Goal: Task Accomplishment & Management: Complete application form

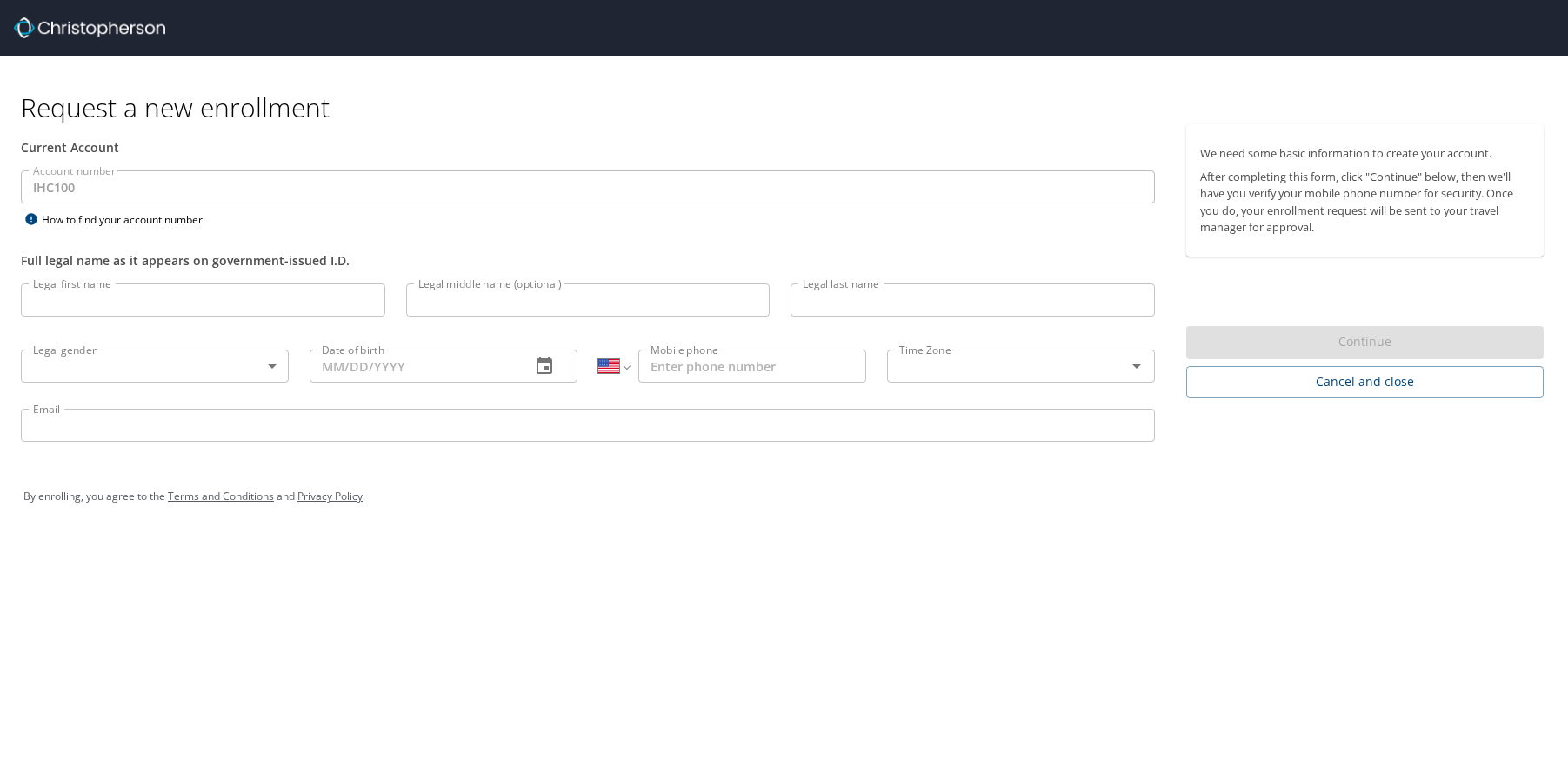
select select "US"
click at [243, 303] on input "Legal first name" at bounding box center [203, 300] width 365 height 33
type input "[PERSON_NAME]"
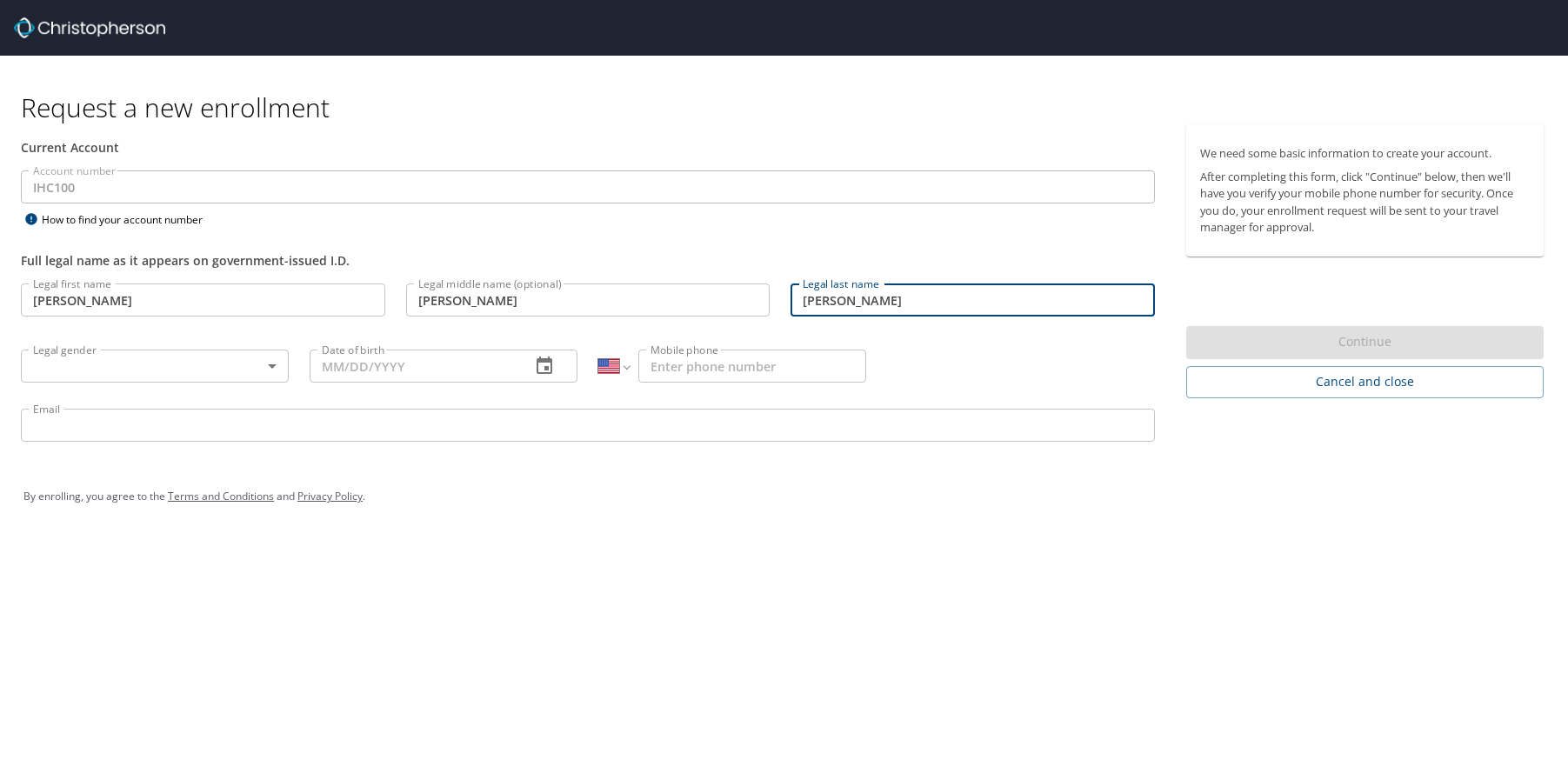
type input "[PERSON_NAME]"
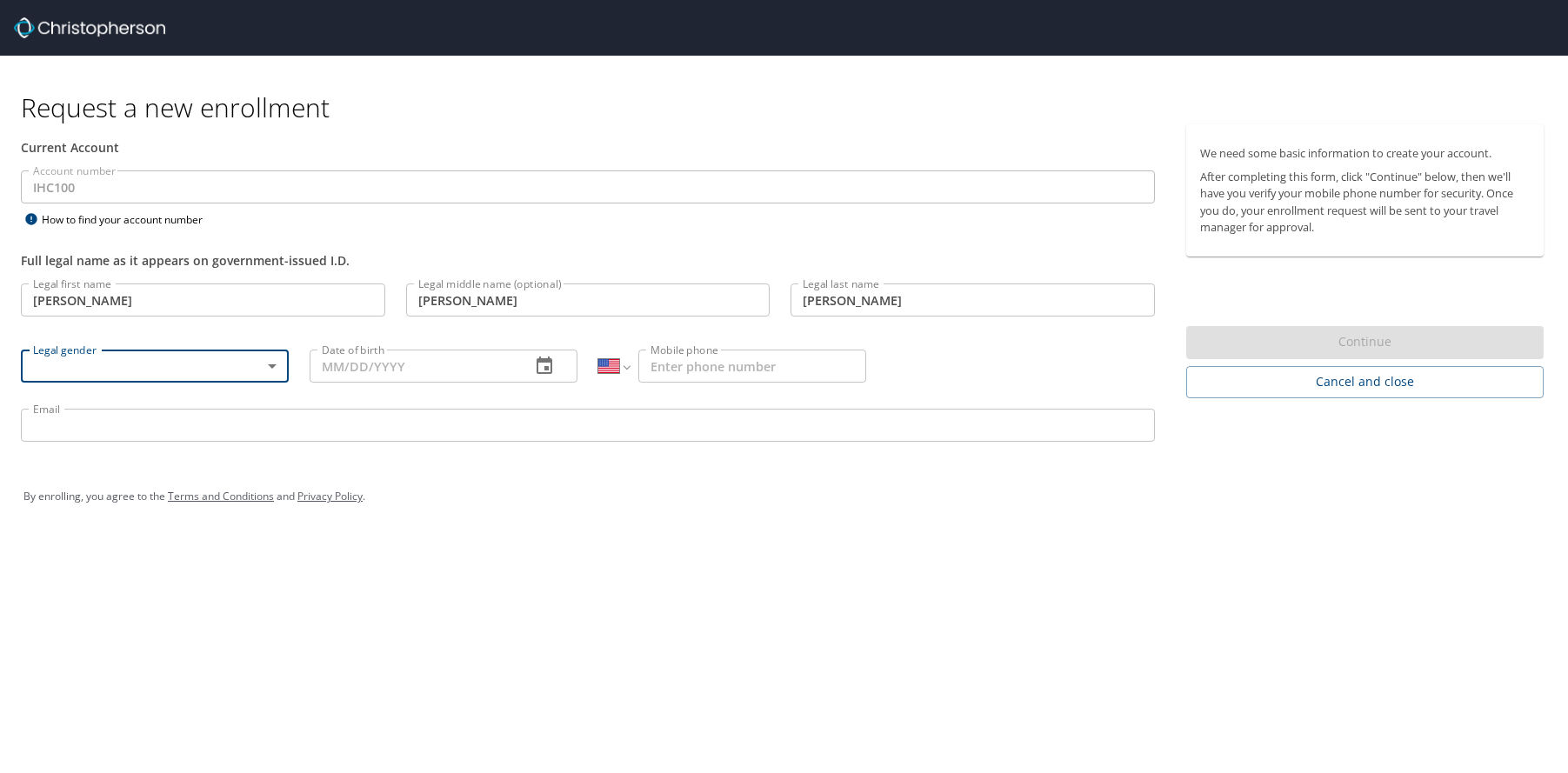
click at [255, 360] on body "Request a new enrollment Current Account Account number IHC100 Account number H…" at bounding box center [784, 386] width 1568 height 773
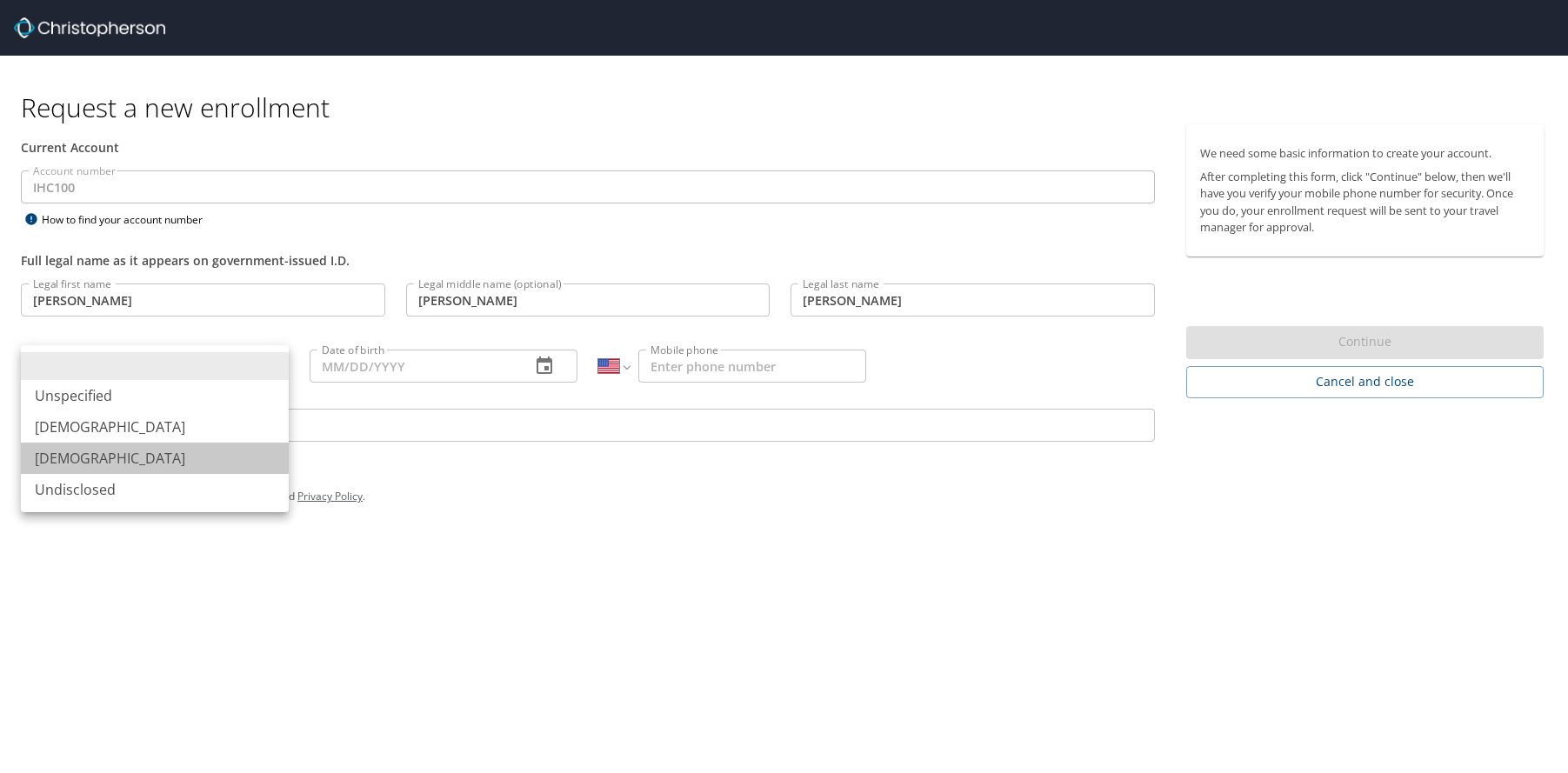
click at [187, 452] on li "[DEMOGRAPHIC_DATA]" at bounding box center [155, 458] width 268 height 31
type input "[DEMOGRAPHIC_DATA]"
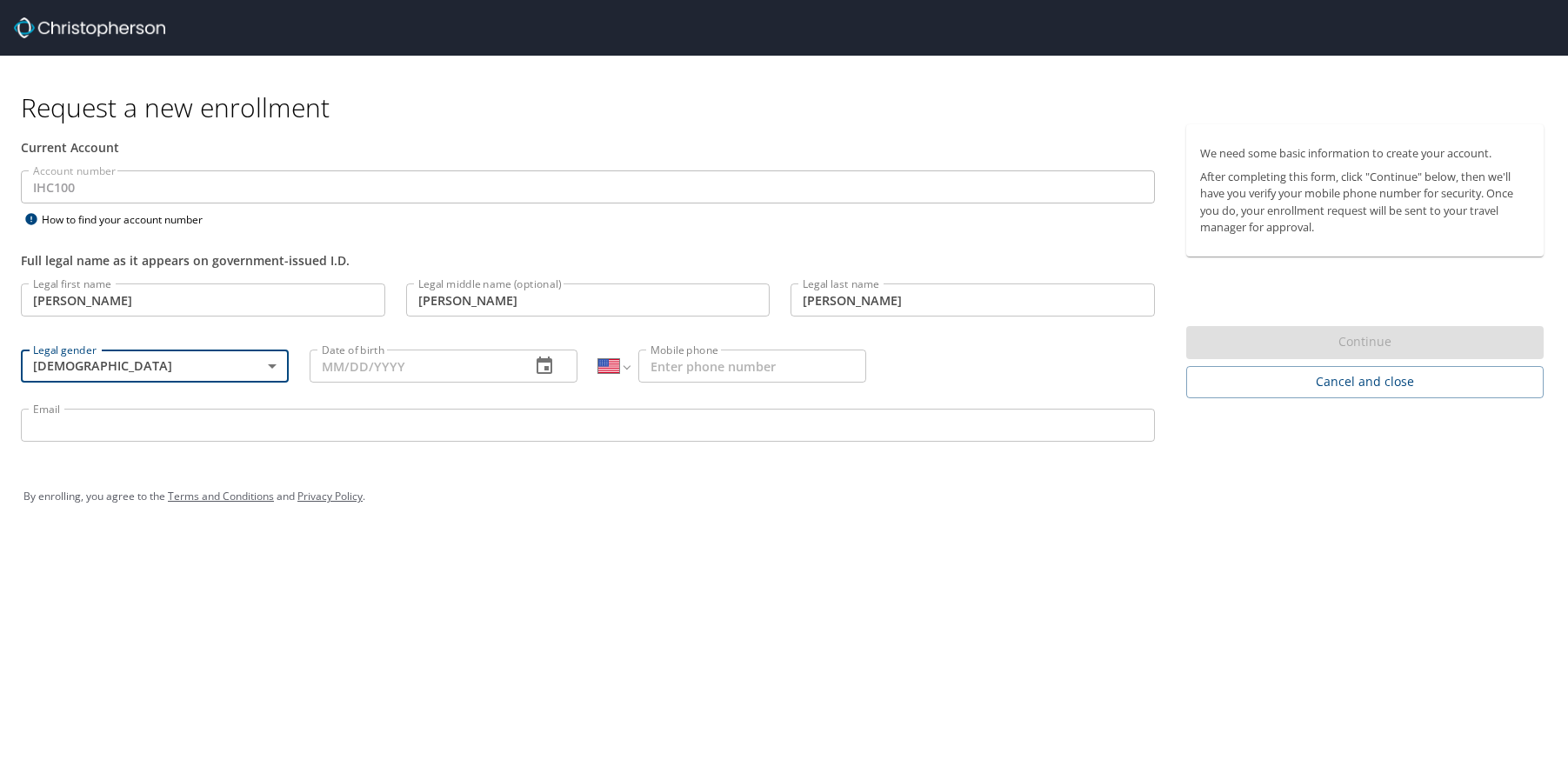
click at [325, 365] on input "Date of birth" at bounding box center [414, 366] width 207 height 33
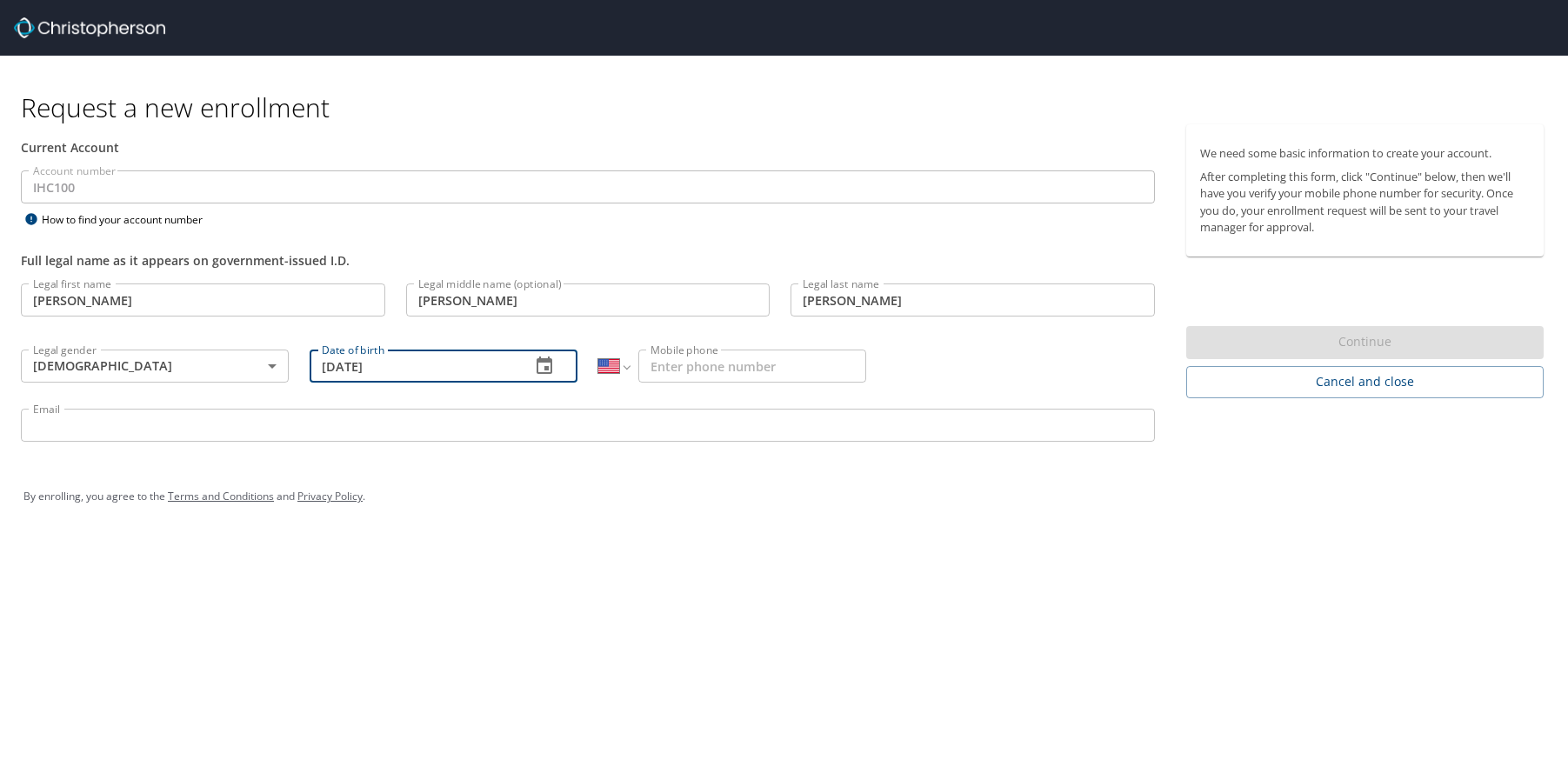
type input "[DATE]"
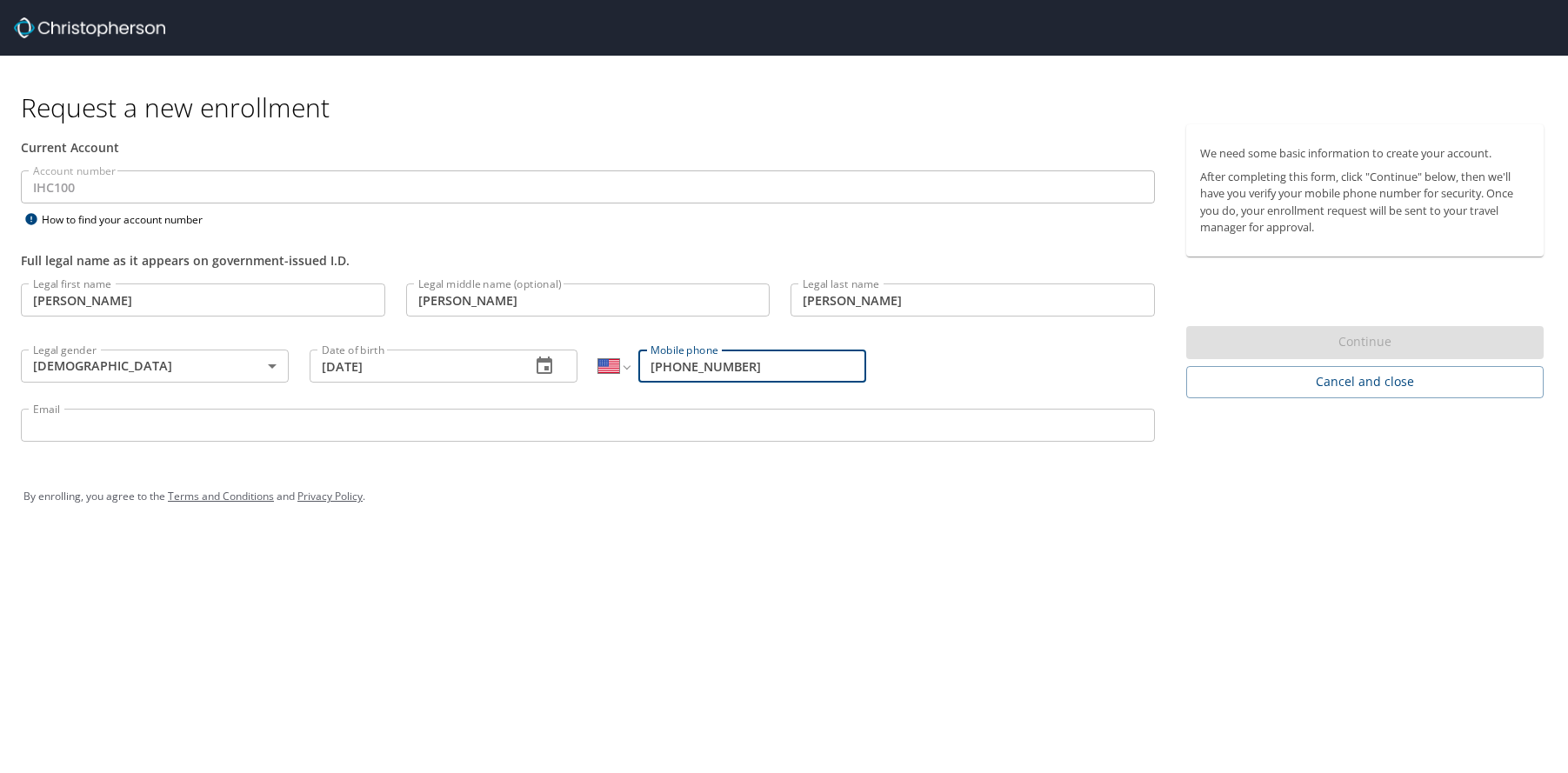
type input "[PHONE_NUMBER]"
click at [162, 420] on input "Email" at bounding box center [588, 426] width 1134 height 33
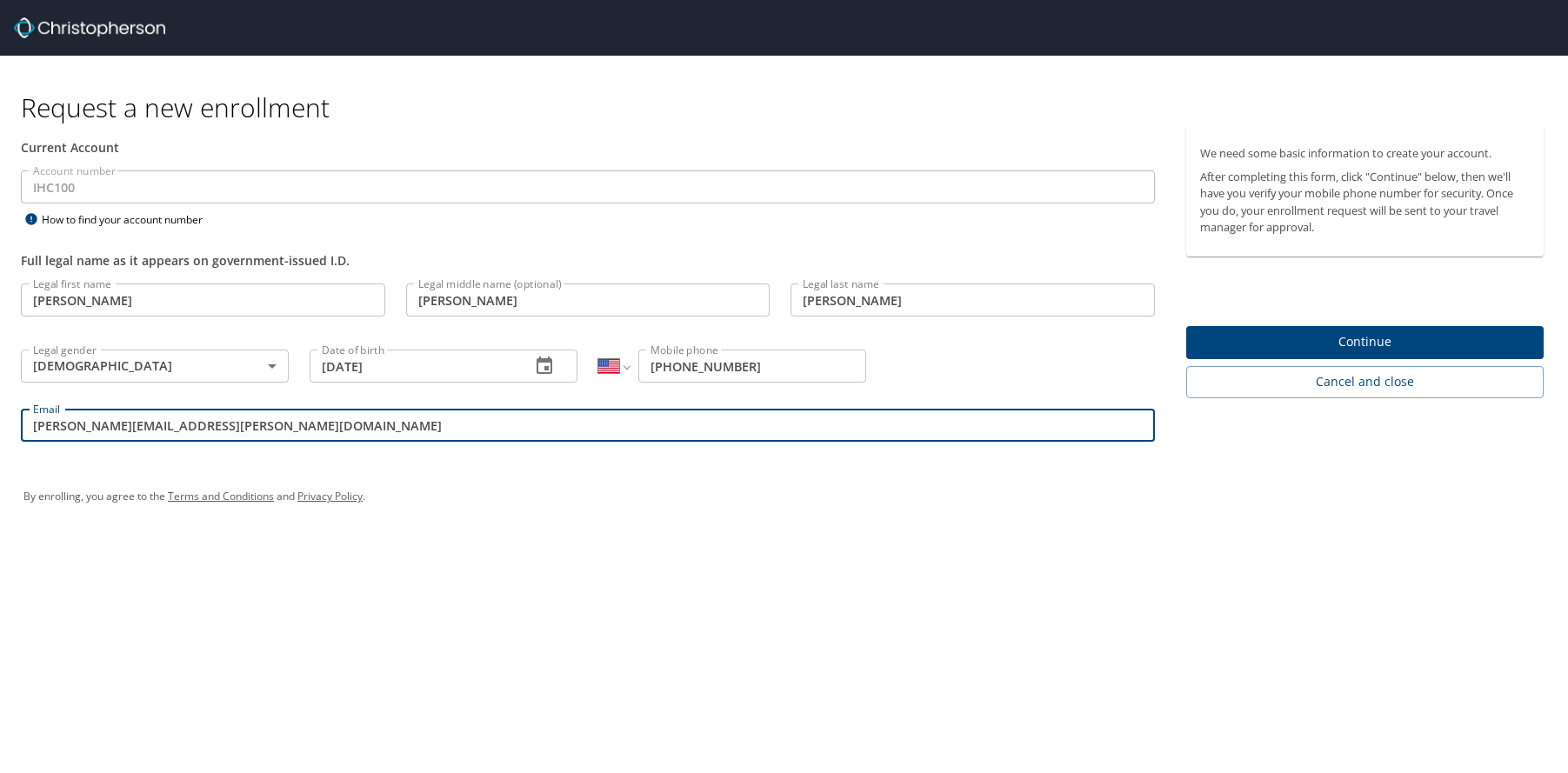
type input "[PERSON_NAME][EMAIL_ADDRESS][PERSON_NAME][DOMAIN_NAME]"
click at [213, 460] on div "By enrolling, you agree to the Terms and Conditions and Privacy Policy ." at bounding box center [784, 496] width 1547 height 78
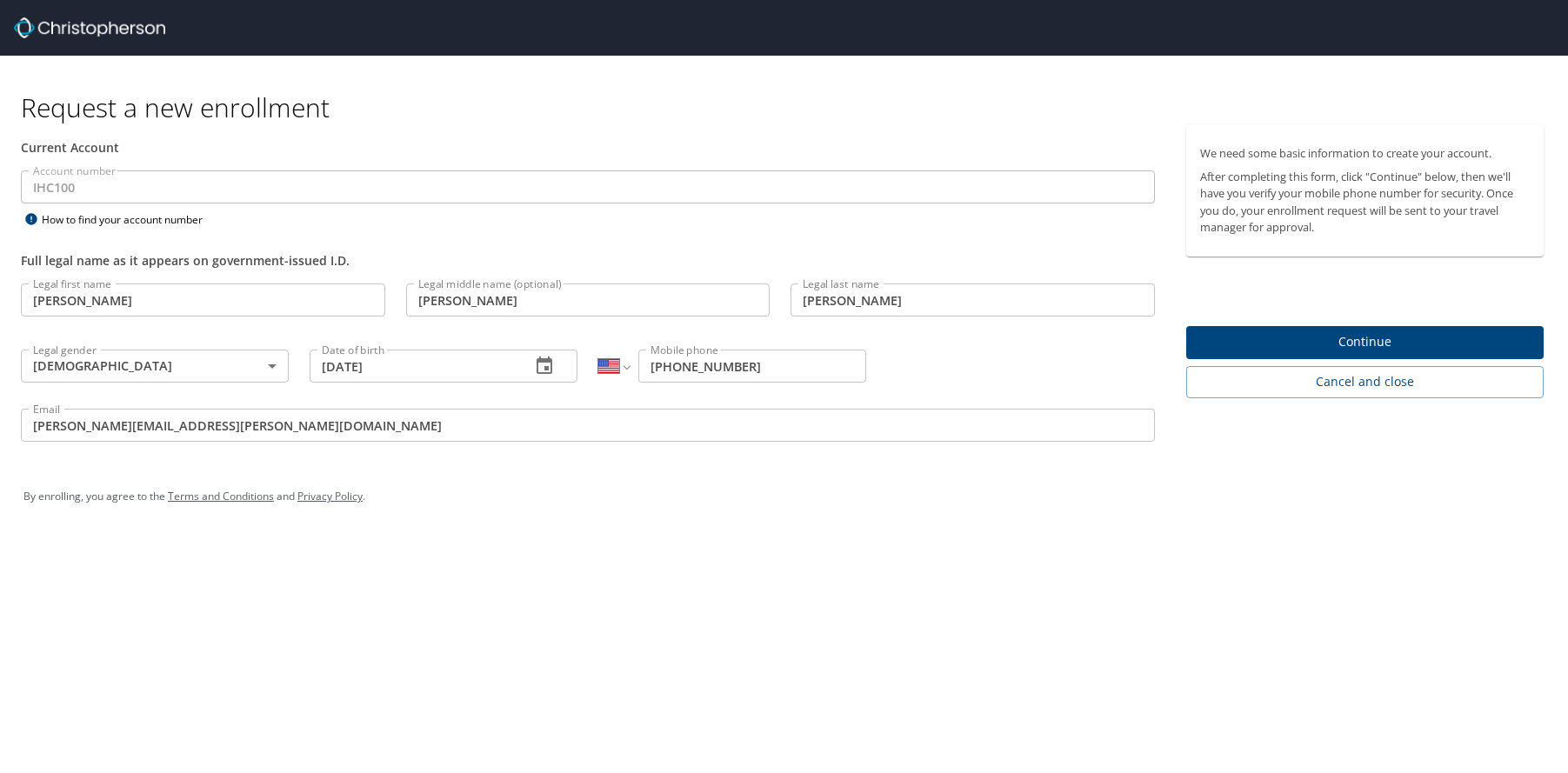
click at [1402, 342] on span "Continue" at bounding box center [1365, 342] width 330 height 22
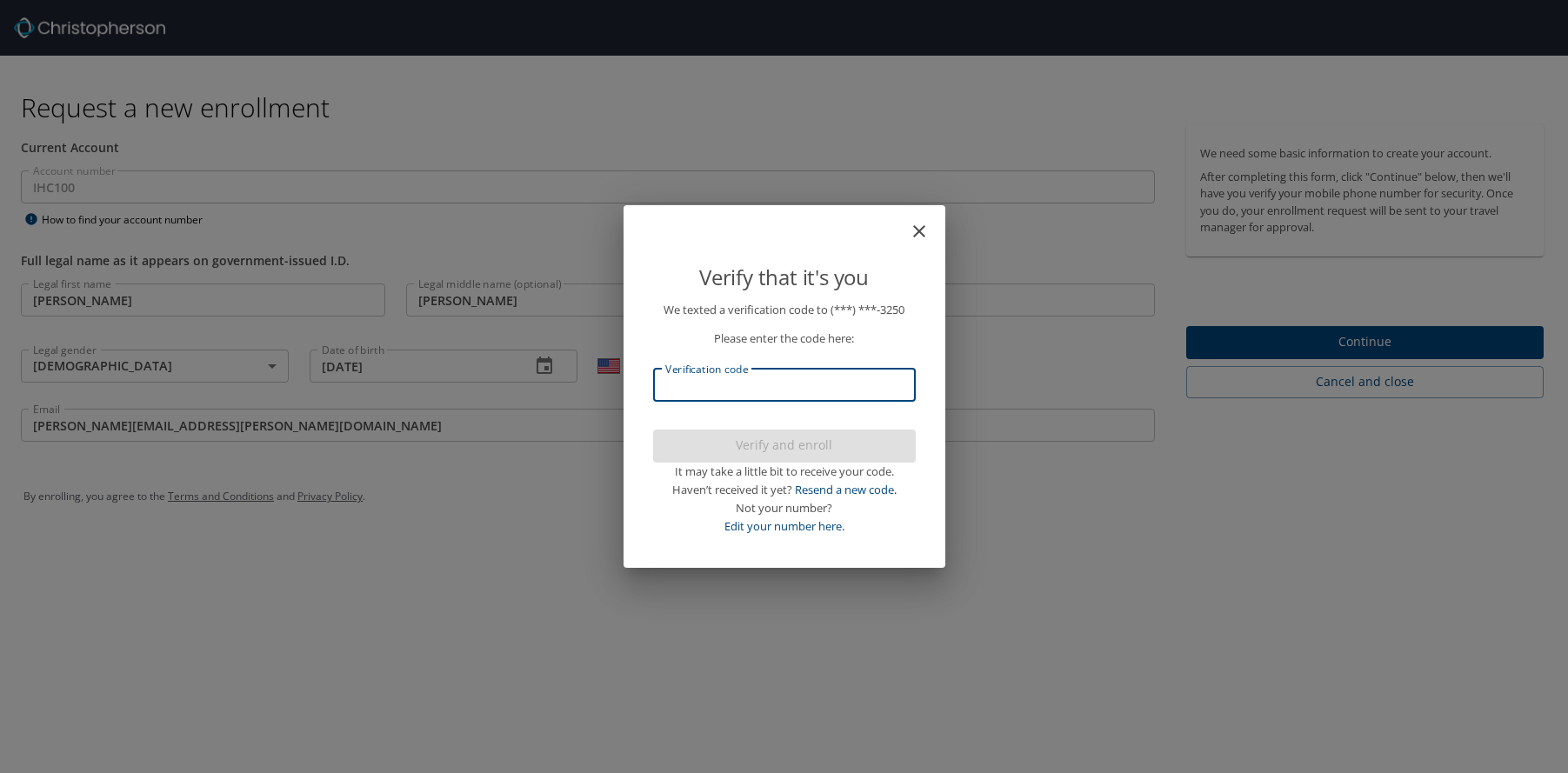
click at [802, 394] on input "Verification code" at bounding box center [784, 386] width 263 height 33
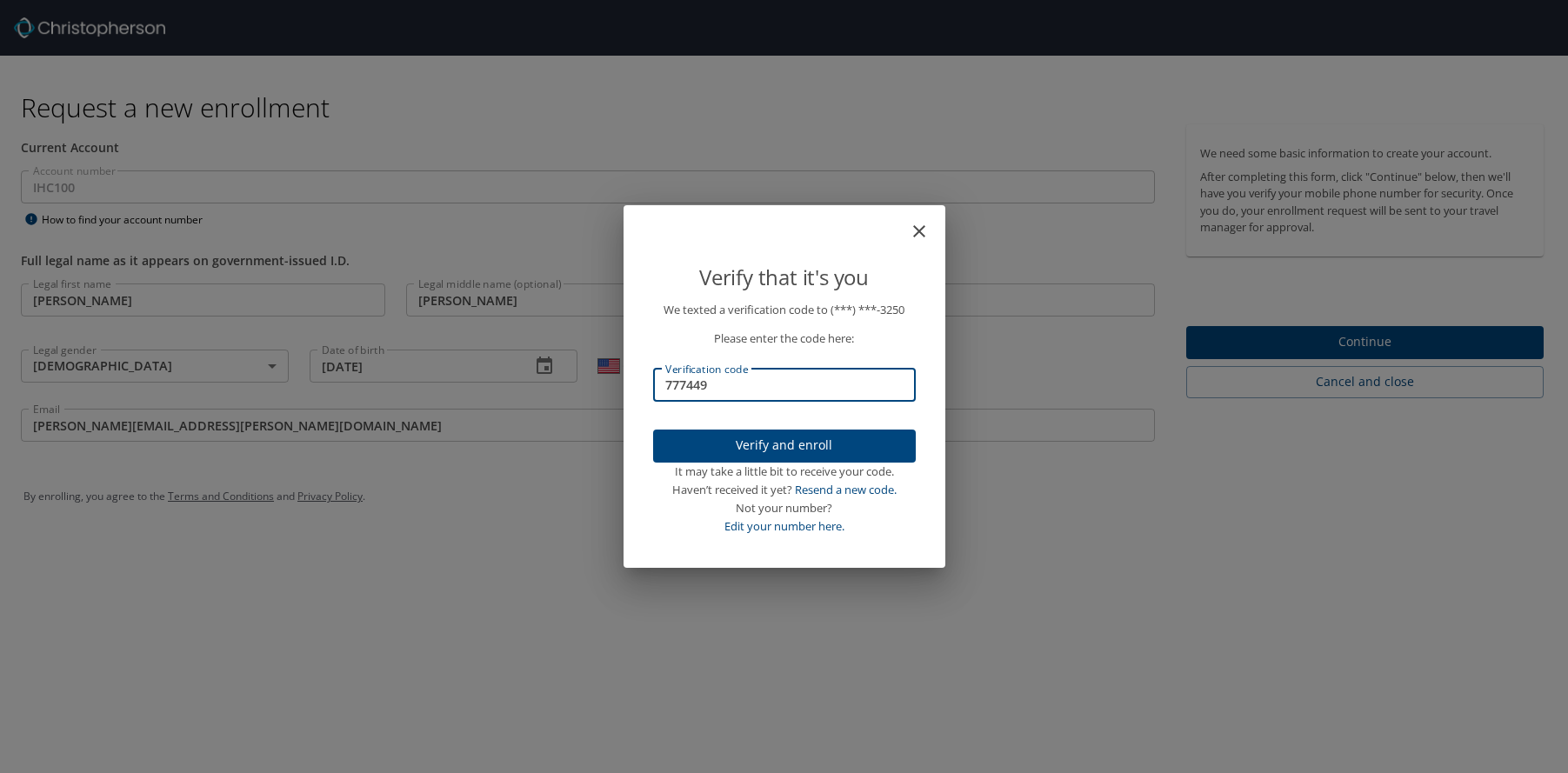
type input "777449"
click at [814, 442] on span "Verify and enroll" at bounding box center [784, 445] width 235 height 22
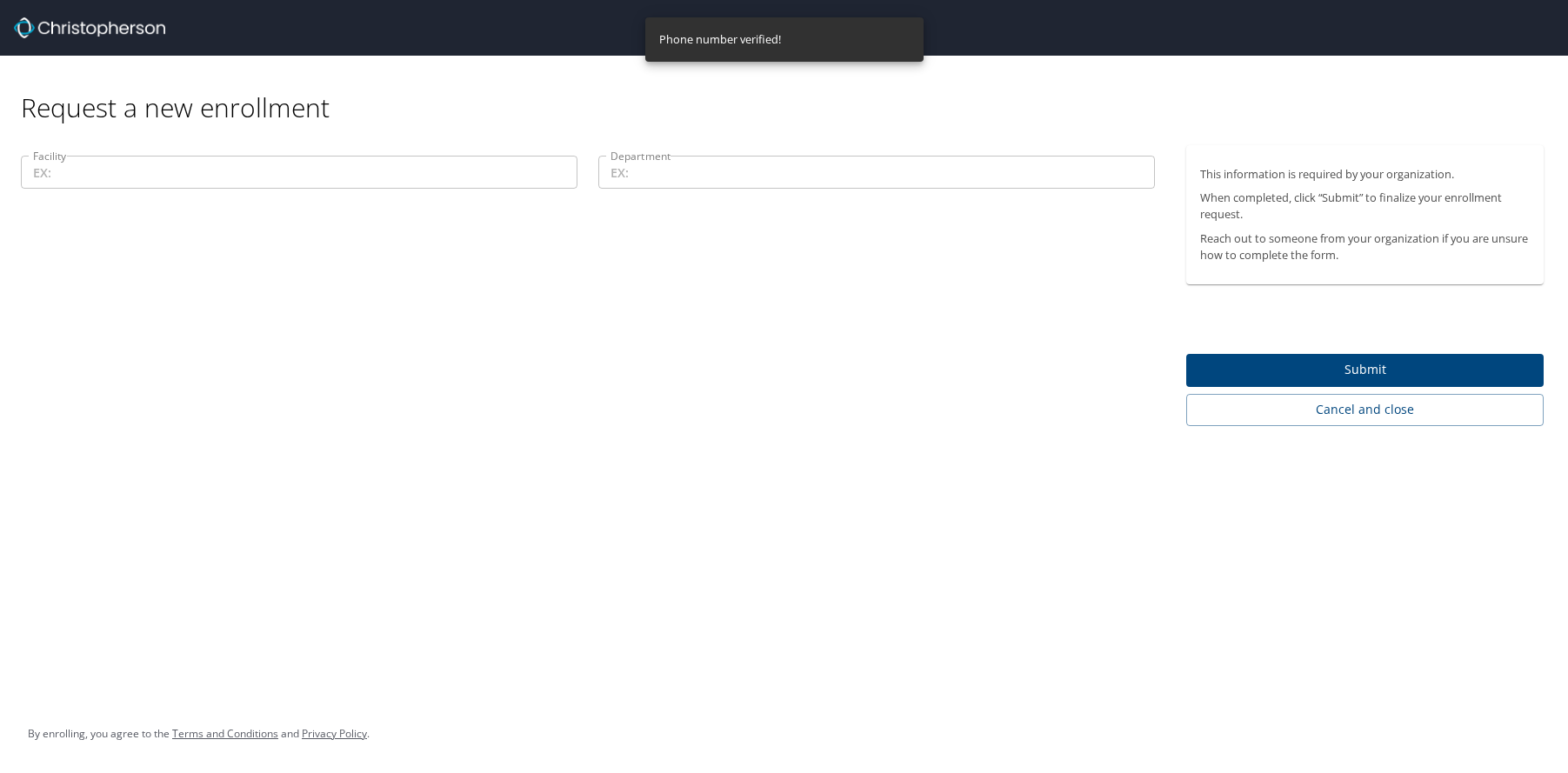
click at [313, 165] on input "Facility" at bounding box center [299, 172] width 556 height 33
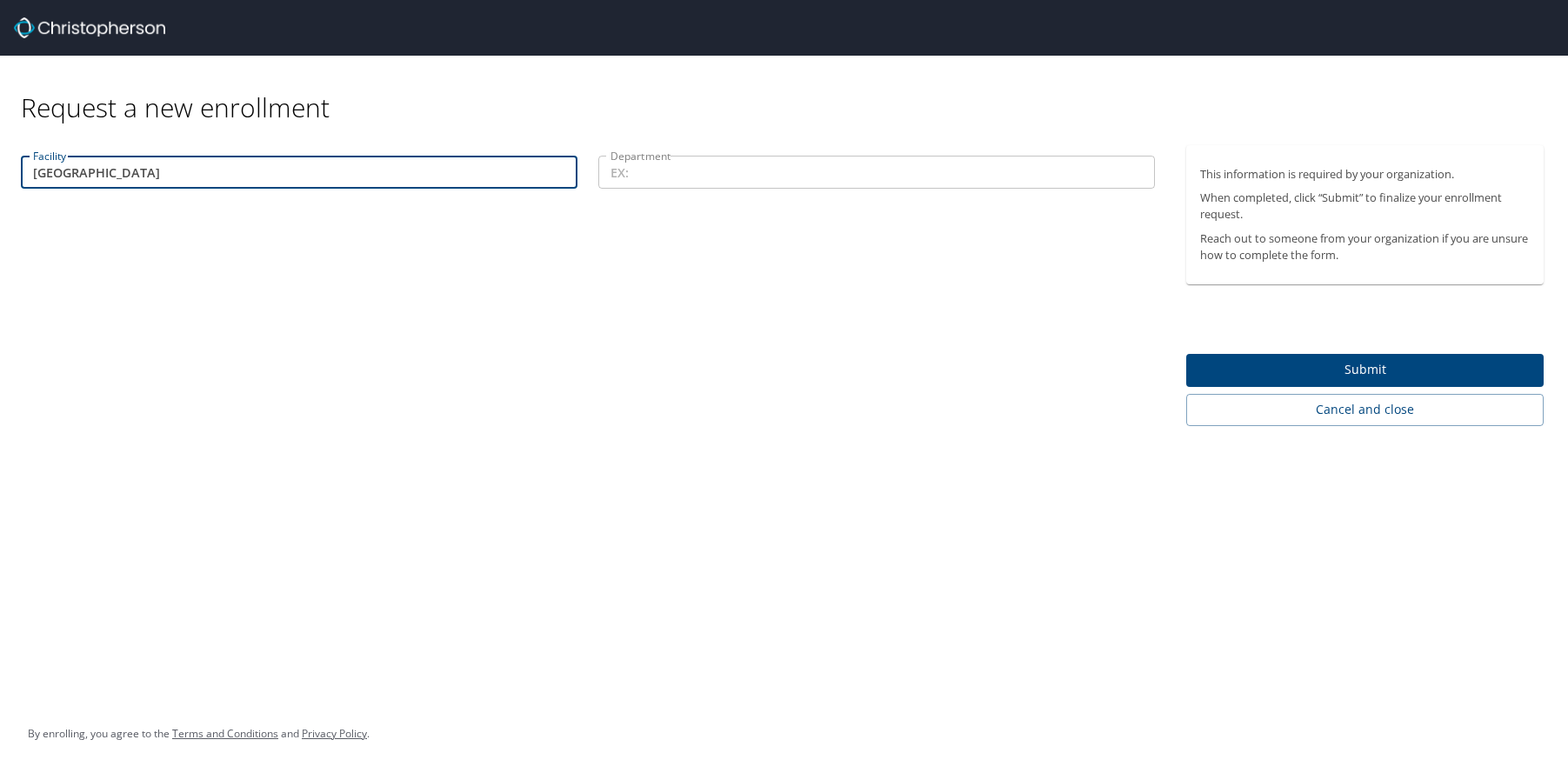
type input "[GEOGRAPHIC_DATA]"
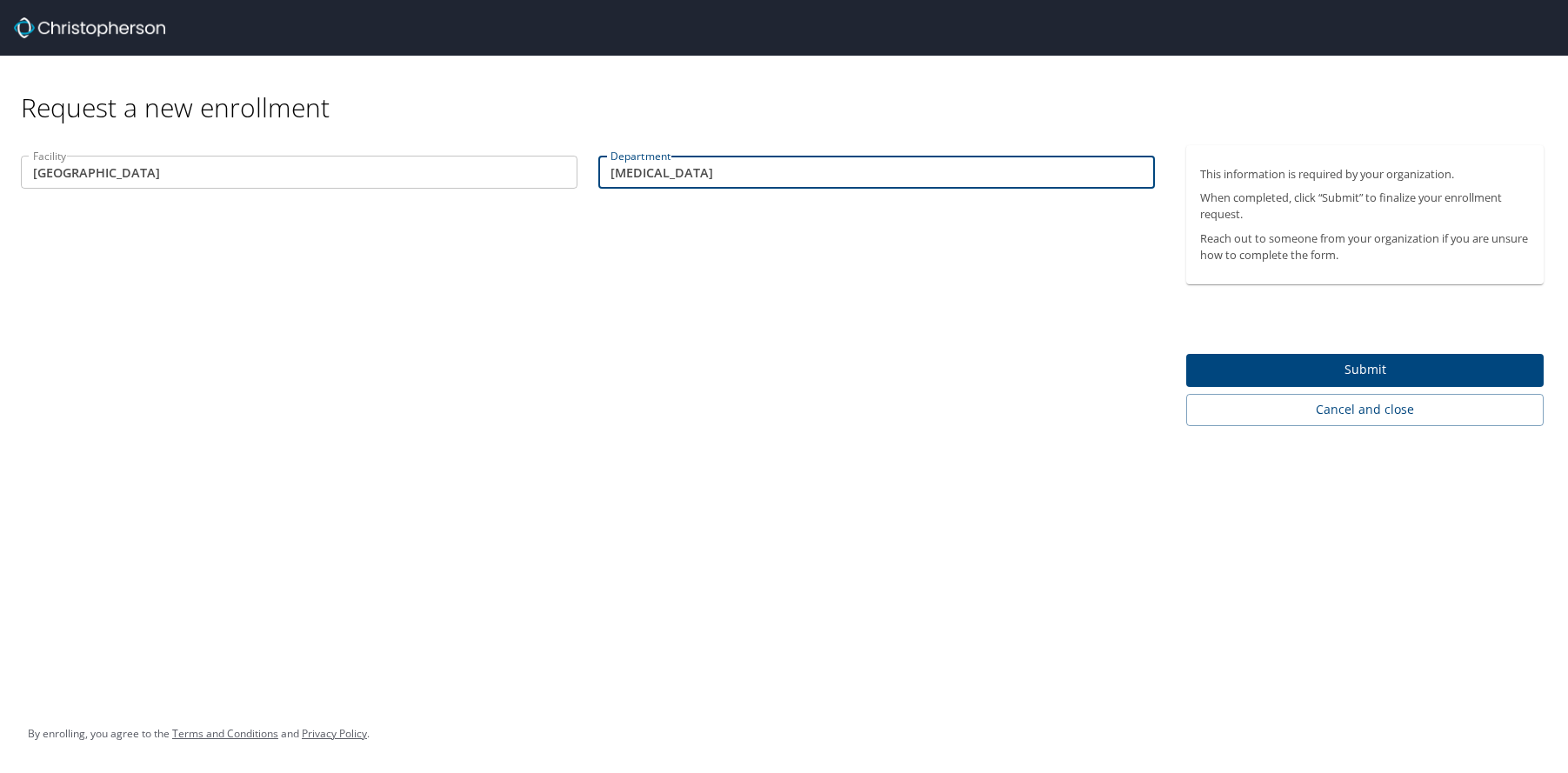
type input "[MEDICAL_DATA]"
click at [325, 307] on div "Facility [GEOGRAPHIC_DATA] Facility Department [MEDICAL_DATA] Department" at bounding box center [588, 286] width 1176 height 281
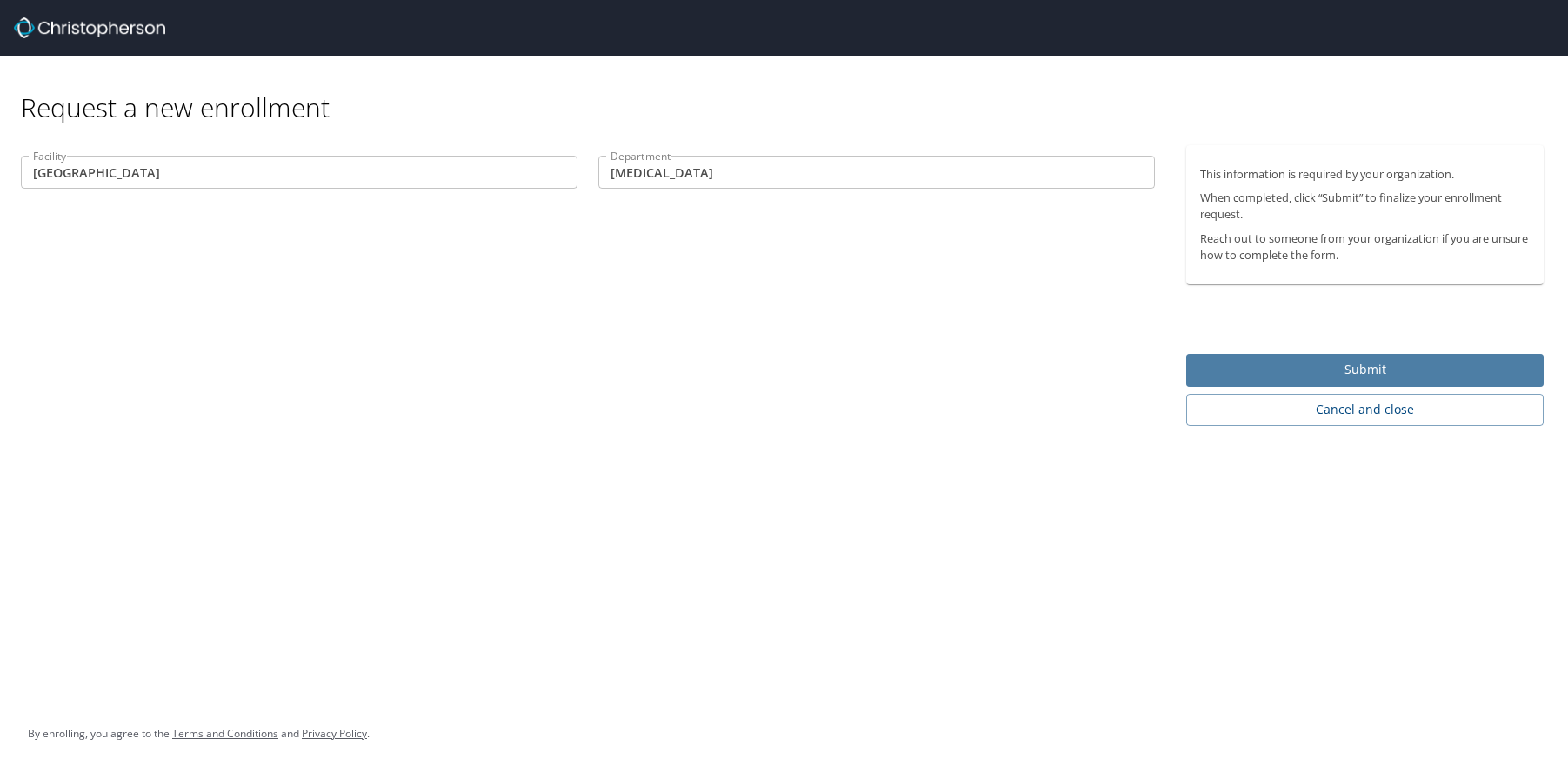
click at [1298, 366] on span "Submit" at bounding box center [1365, 370] width 330 height 22
